Goal: Information Seeking & Learning: Learn about a topic

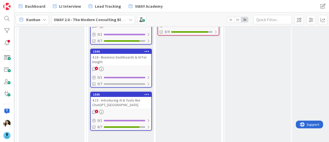
scroll to position [173, 338]
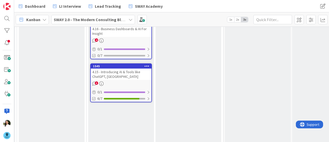
click at [125, 73] on div "4.15 - Introducing AI & Tools like ChatGPT, [GEOGRAPHIC_DATA]" at bounding box center [121, 73] width 61 height 11
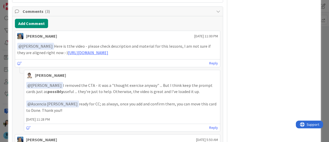
scroll to position [287, 0]
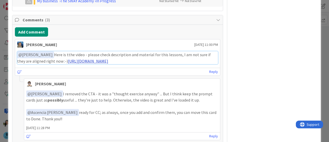
click at [108, 60] on link "[URL][DOMAIN_NAME]" at bounding box center [88, 60] width 40 height 5
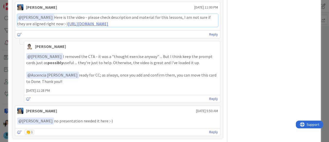
scroll to position [324, 0]
click at [209, 96] on link "Reply" at bounding box center [213, 98] width 9 height 6
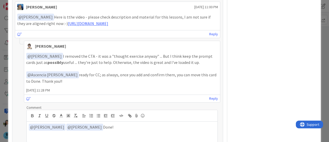
scroll to position [393, 0]
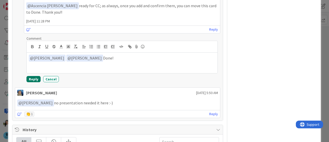
click at [31, 79] on button "Reply" at bounding box center [33, 79] width 14 height 6
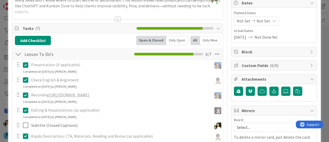
scroll to position [0, 0]
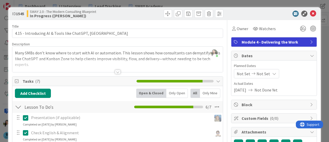
click at [0, 56] on div "ID 1545 SWAY 2.0 - The Modern Consulting Blueprint In Progress ([PERSON_NAME]) …" at bounding box center [164, 71] width 329 height 142
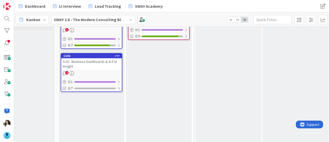
scroll to position [118, 368]
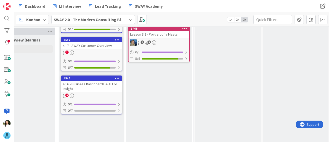
click at [94, 84] on div "4.16 - Business Dashboards & AI For Insight" at bounding box center [91, 86] width 61 height 11
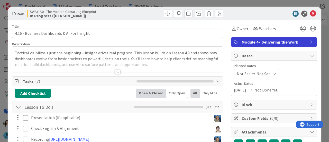
click at [0, 56] on div "ID 1546 SWAY 2.0 - The Modern Consulting Blueprint In Progress ([PERSON_NAME]) …" at bounding box center [164, 71] width 329 height 142
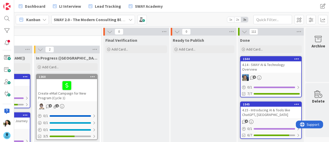
scroll to position [0, 467]
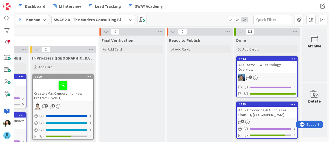
click at [253, 106] on div "4.15 - Introducing AI & Tools like ChatGPT, [GEOGRAPHIC_DATA]" at bounding box center [267, 111] width 61 height 11
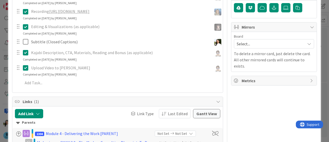
scroll to position [141, 0]
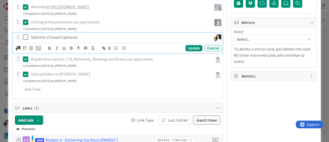
click at [25, 37] on icon at bounding box center [27, 37] width 8 height 6
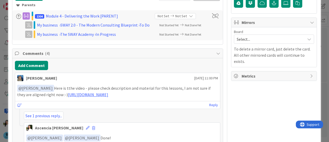
click at [0, 59] on div "ID 1545 SWAY 2.0 - The Modern Consulting Blueprint Done Title 55 / 128 4.15 - I…" at bounding box center [164, 71] width 329 height 142
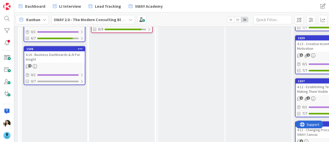
scroll to position [148, 405]
click at [61, 56] on div "4.16 - Business Dashboards & AI For Insight" at bounding box center [54, 56] width 61 height 11
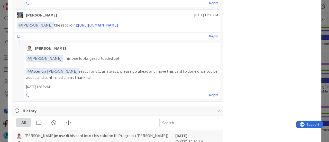
scroll to position [365, 0]
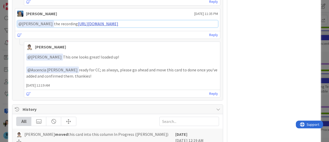
click at [118, 26] on link "[URL][DOMAIN_NAME]" at bounding box center [98, 23] width 40 height 5
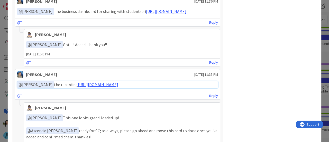
scroll to position [259, 0]
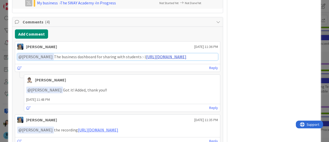
click at [146, 59] on link "[URL][DOMAIN_NAME]" at bounding box center [166, 56] width 40 height 5
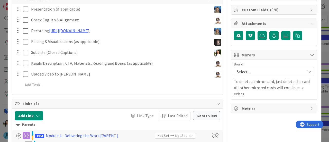
scroll to position [60, 0]
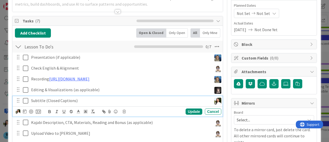
click at [26, 98] on icon at bounding box center [27, 100] width 8 height 6
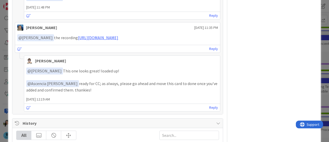
scroll to position [357, 0]
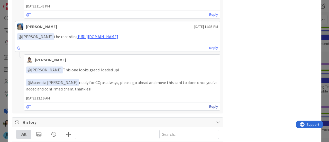
click at [210, 110] on link "Reply" at bounding box center [213, 106] width 9 height 6
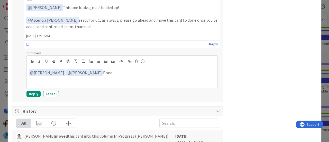
scroll to position [420, 0]
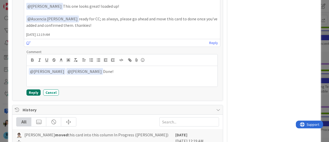
click at [31, 95] on button "Reply" at bounding box center [33, 92] width 14 height 6
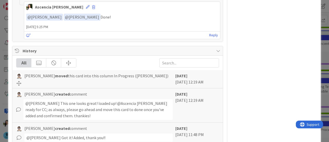
click at [0, 66] on div "ID 1546 SWAY 2.0 - The Modern Consulting Blueprint In Progress ([PERSON_NAME]) …" at bounding box center [164, 71] width 329 height 142
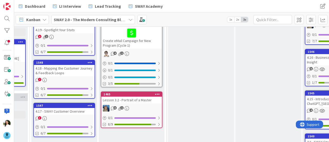
scroll to position [54, 395]
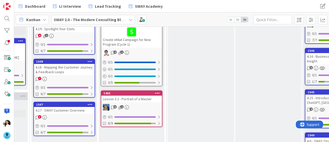
click at [61, 112] on div "4.17 - SWAY Customer Overview" at bounding box center [64, 110] width 61 height 7
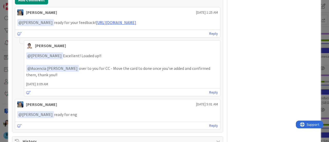
scroll to position [318, 0]
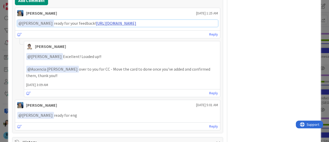
click at [106, 21] on link "[URL][DOMAIN_NAME]" at bounding box center [116, 23] width 40 height 5
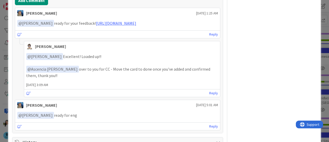
click at [0, 89] on div "ID 1547 SWAY 2.0 - The Modern Consulting Blueprint In Progress ([PERSON_NAME]) …" at bounding box center [164, 71] width 329 height 142
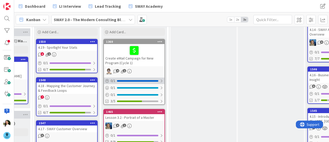
scroll to position [35, 393]
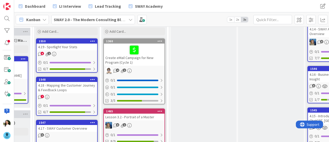
click at [75, 86] on div "4.18 - Mapping the Customer Journey & Feedback Loops" at bounding box center [67, 87] width 61 height 11
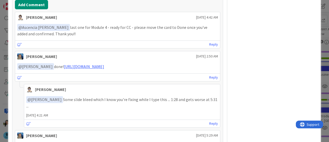
scroll to position [314, 0]
click at [104, 69] on link "[URL][DOMAIN_NAME]" at bounding box center [84, 66] width 40 height 5
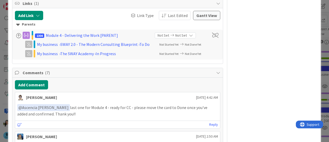
scroll to position [234, 0]
click at [0, 37] on div "ID 1548 SWAY 2.0 - The Modern Consulting Blueprint In Progress ([PERSON_NAME]) …" at bounding box center [164, 71] width 329 height 142
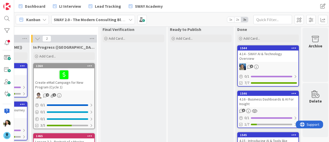
scroll to position [11, 467]
